Goal: Transaction & Acquisition: Obtain resource

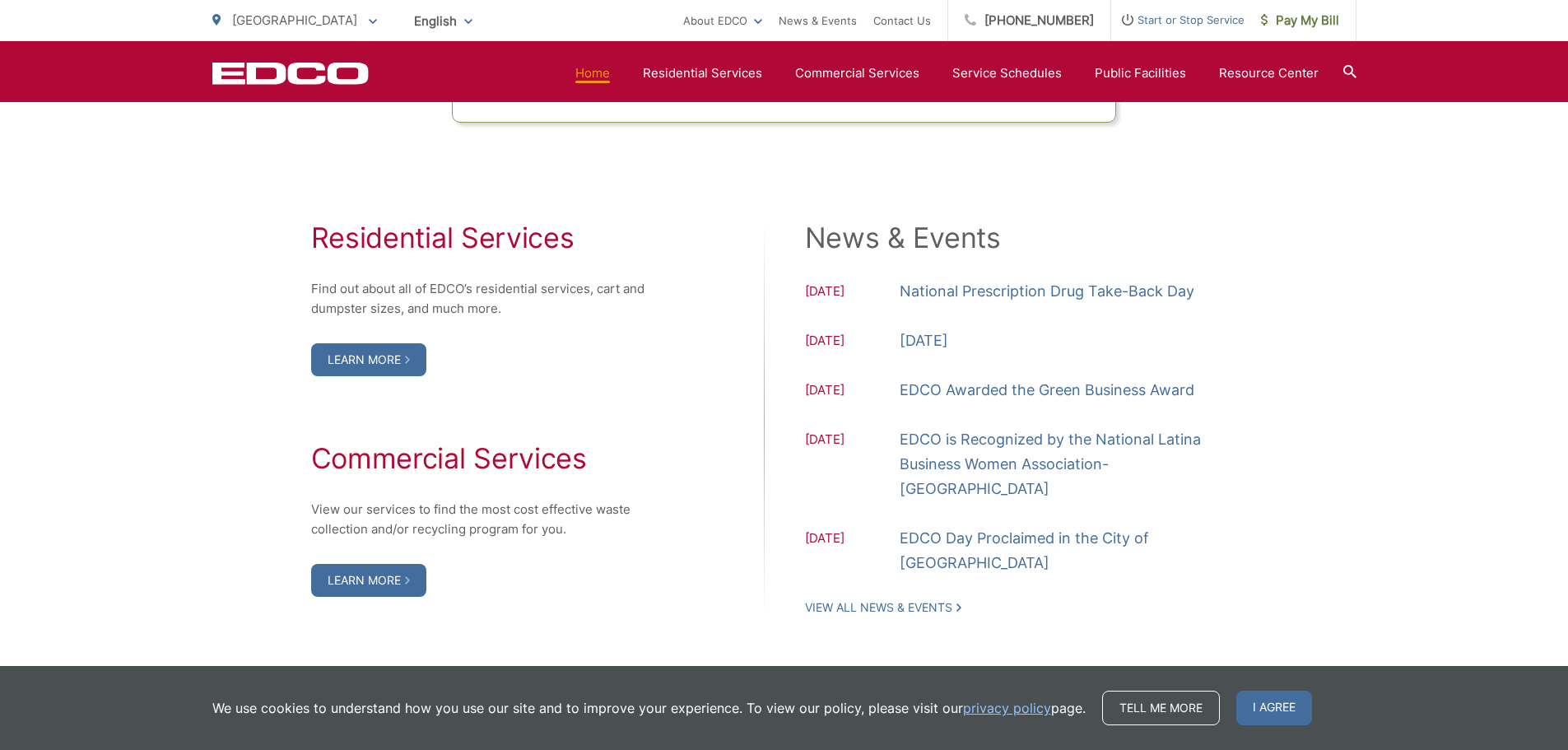
scroll to position [1646, 0]
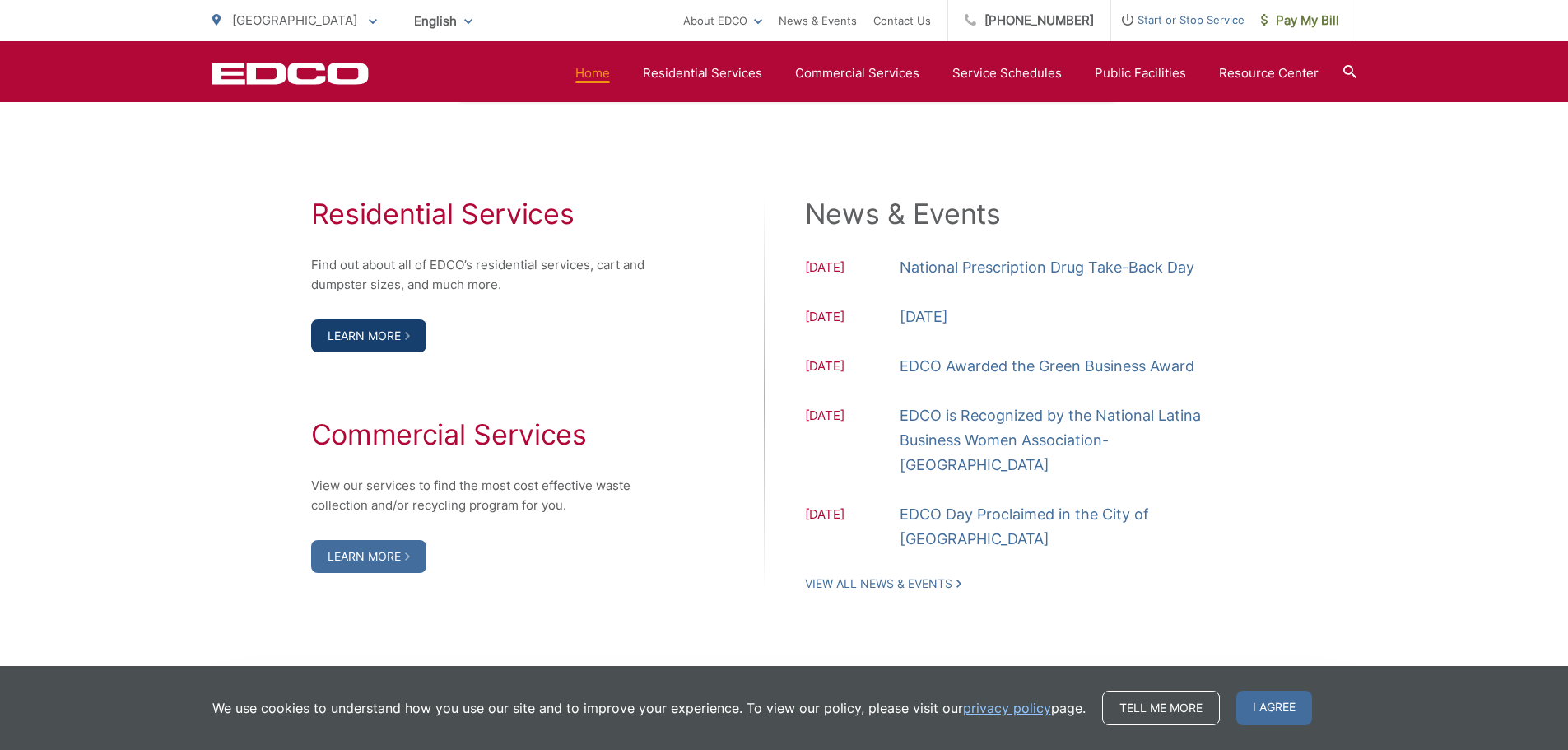
click at [337, 331] on link "Learn More" at bounding box center [369, 335] width 115 height 33
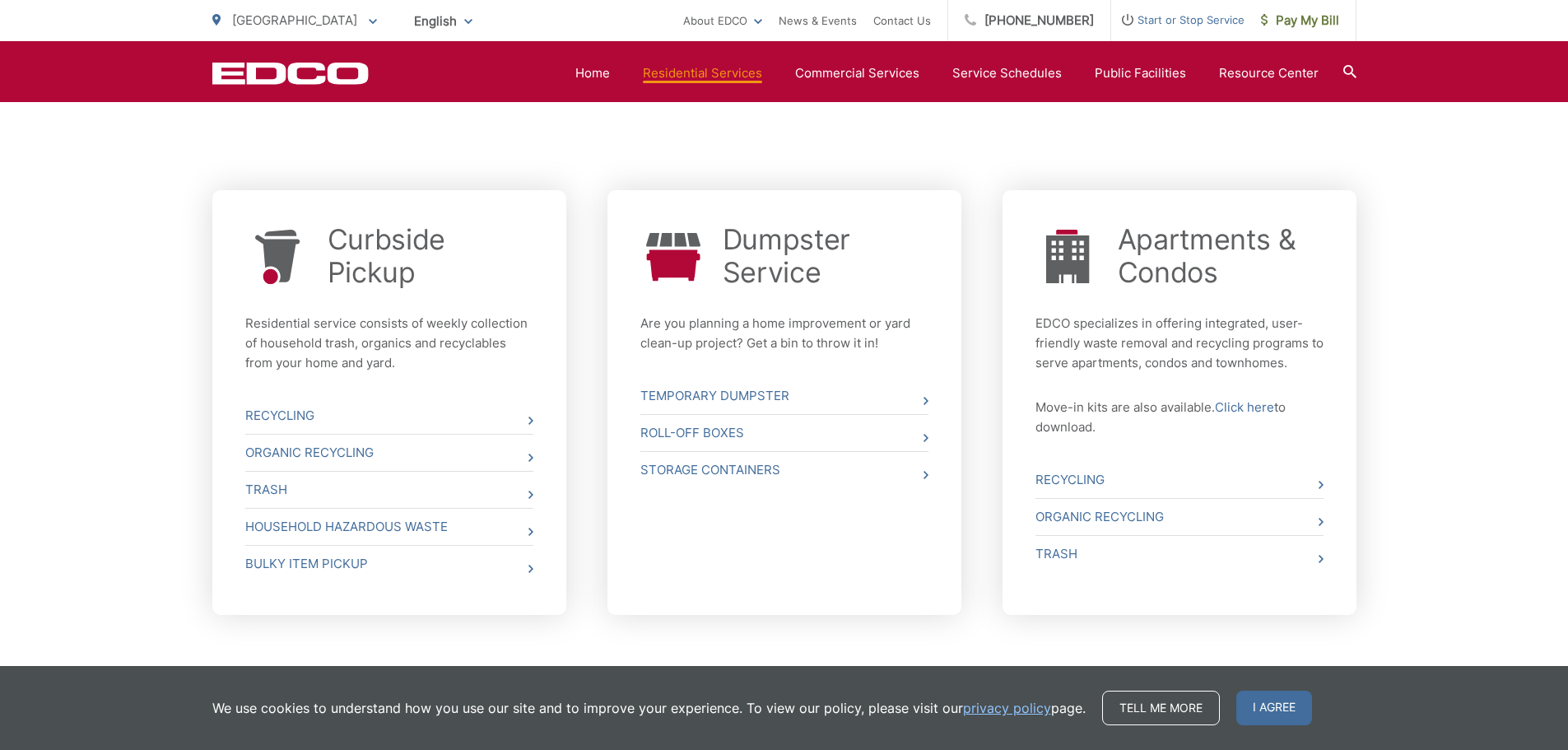
scroll to position [576, 0]
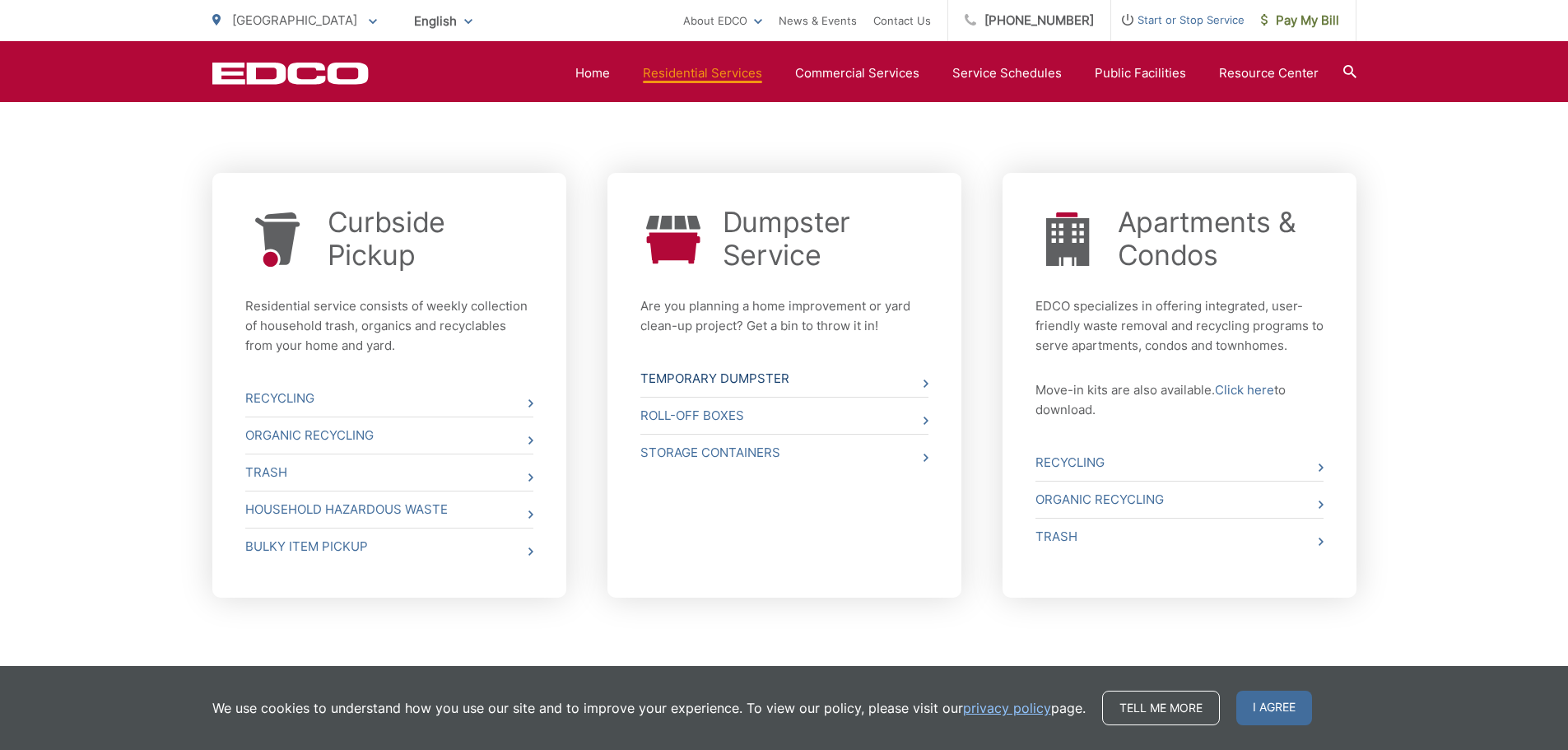
click at [759, 378] on link "Temporary Dumpster" at bounding box center [784, 378] width 288 height 36
